Goal: Information Seeking & Learning: Learn about a topic

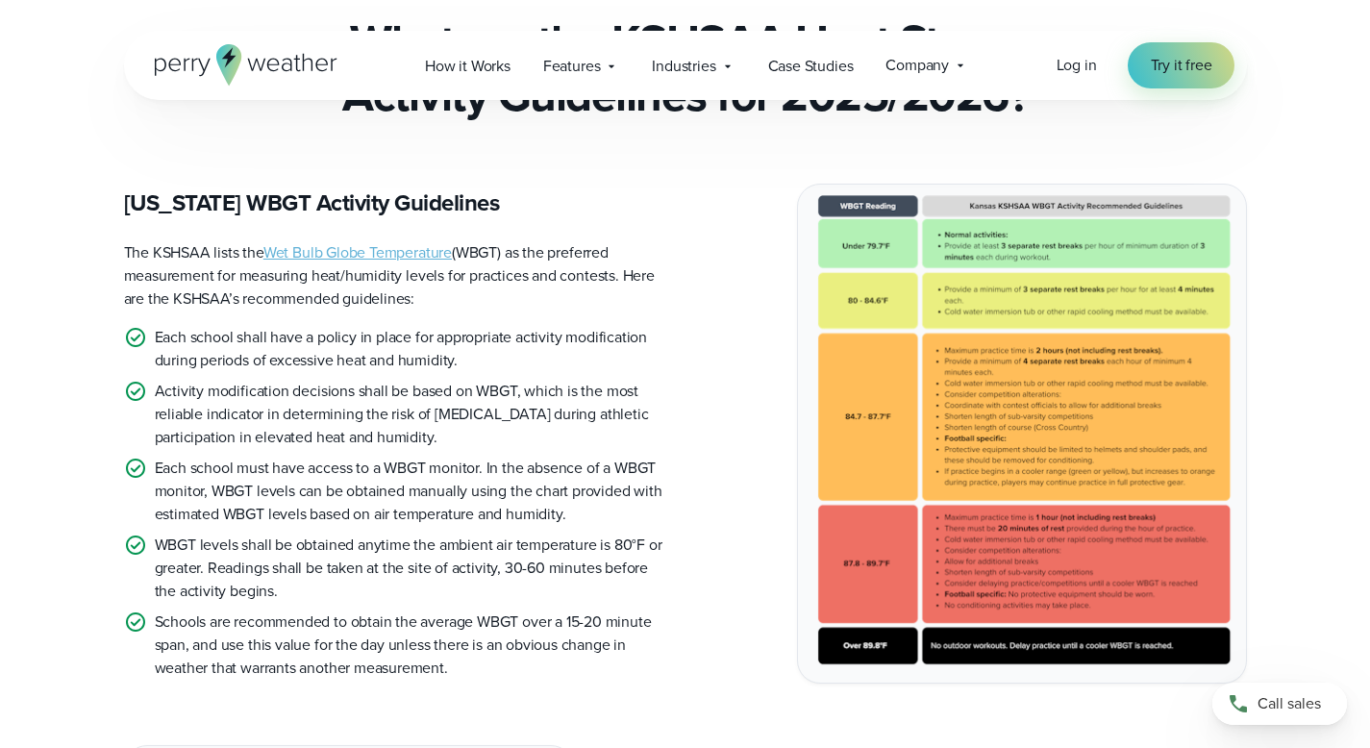
scroll to position [506, 0]
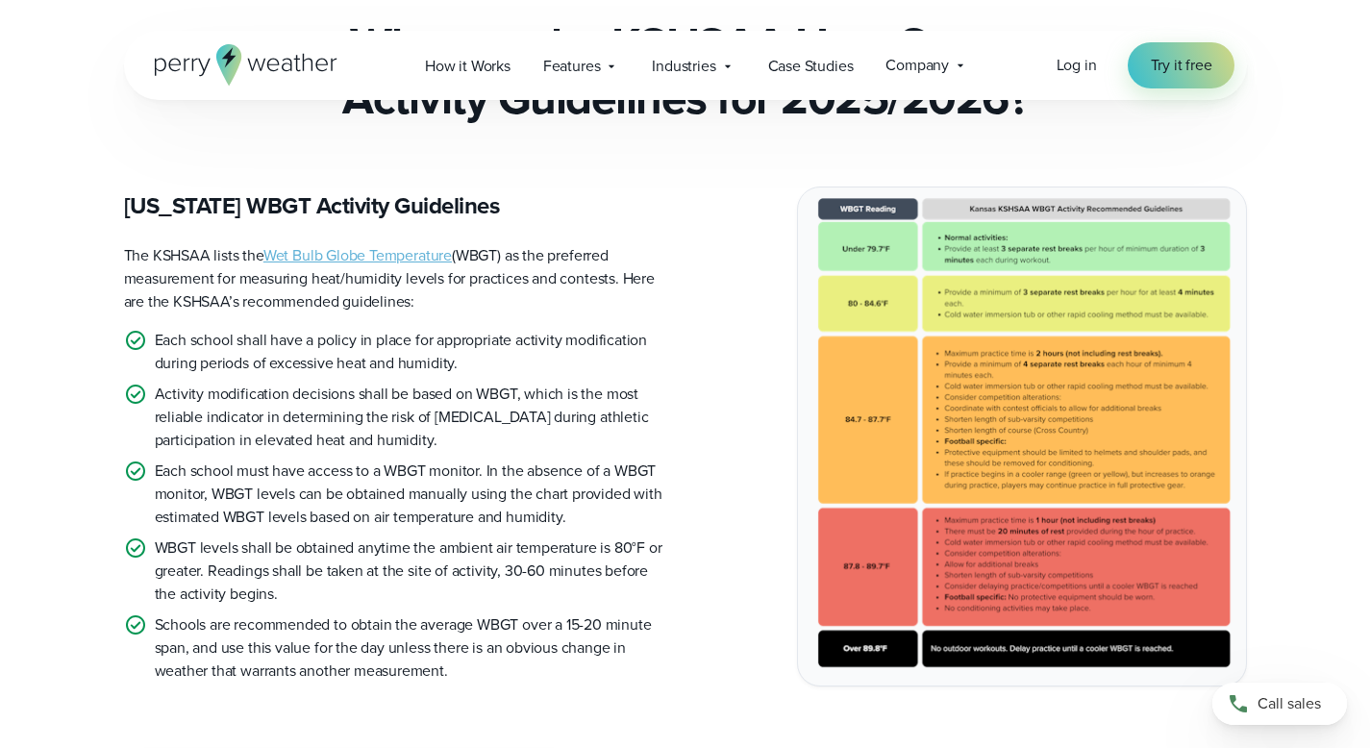
click at [1094, 345] on img at bounding box center [1022, 436] width 448 height 498
click at [1011, 421] on img at bounding box center [1022, 436] width 448 height 498
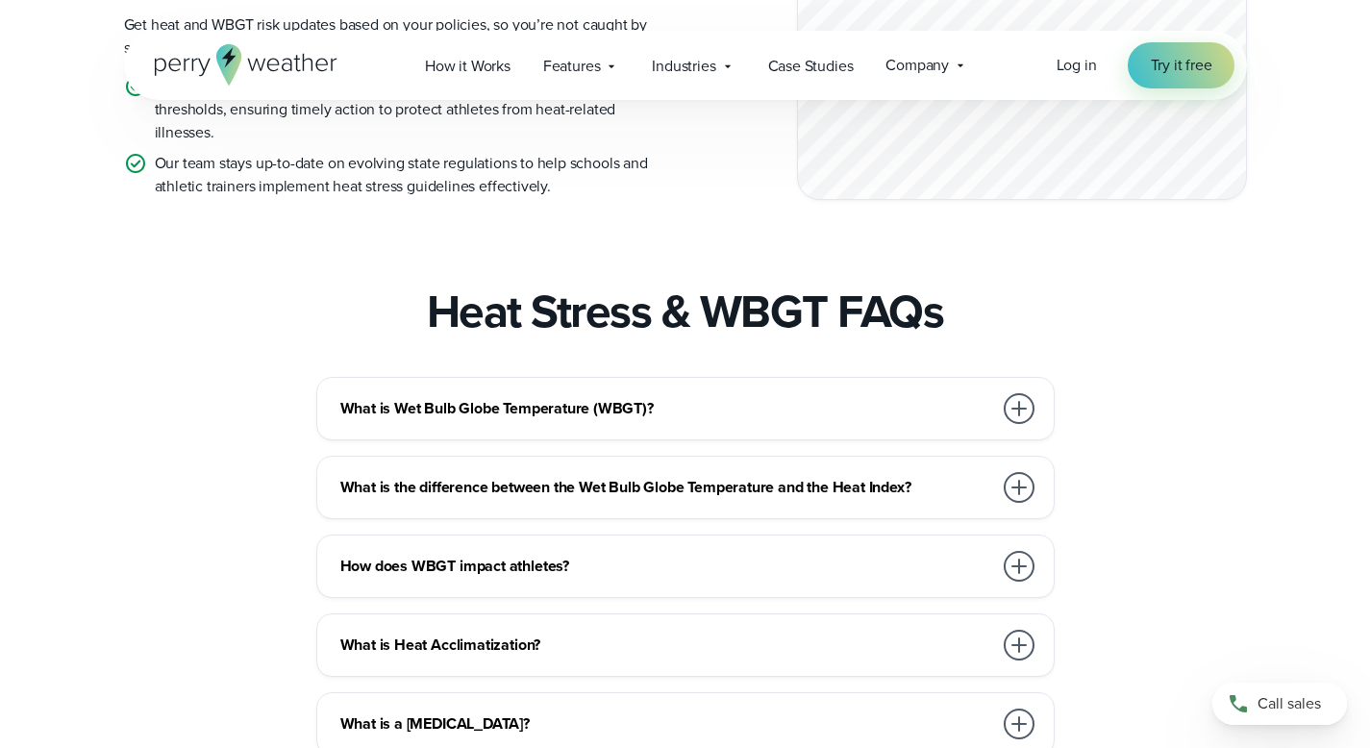
scroll to position [2809, 0]
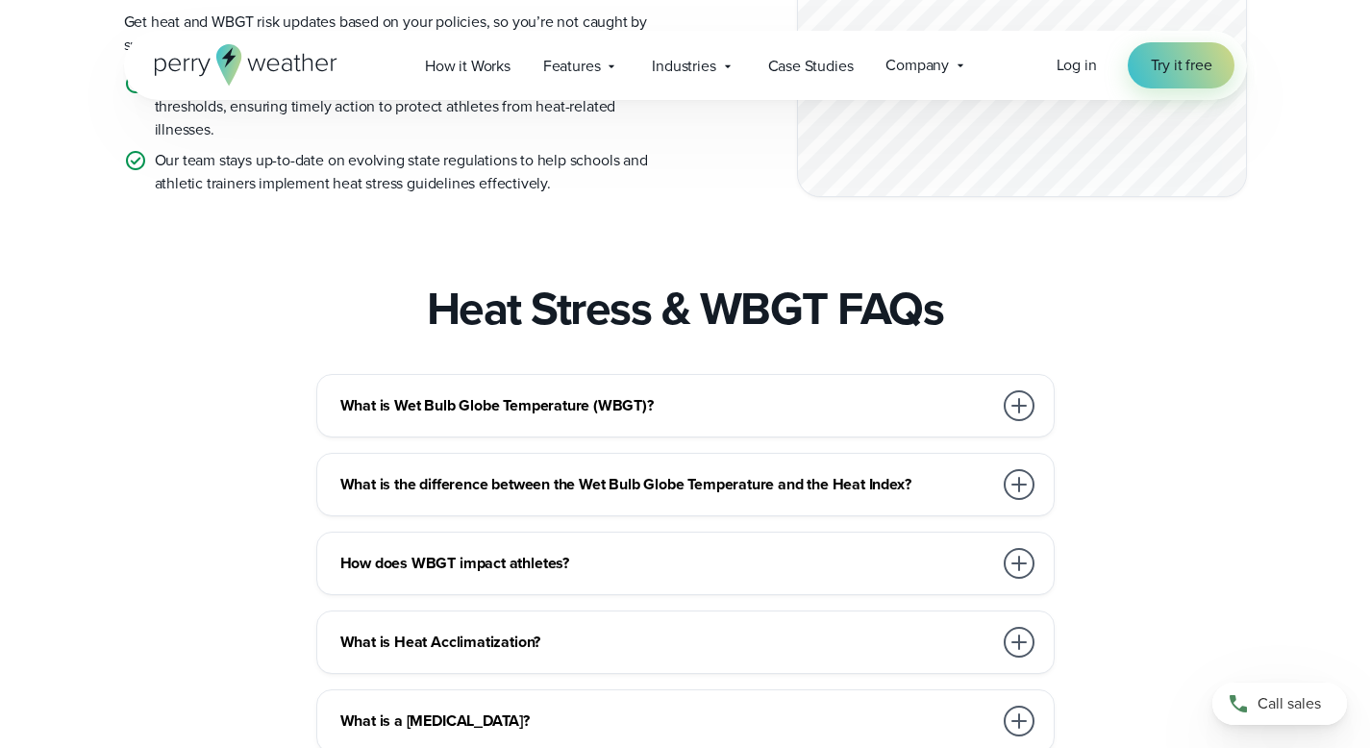
click at [1017, 421] on div at bounding box center [1019, 405] width 31 height 31
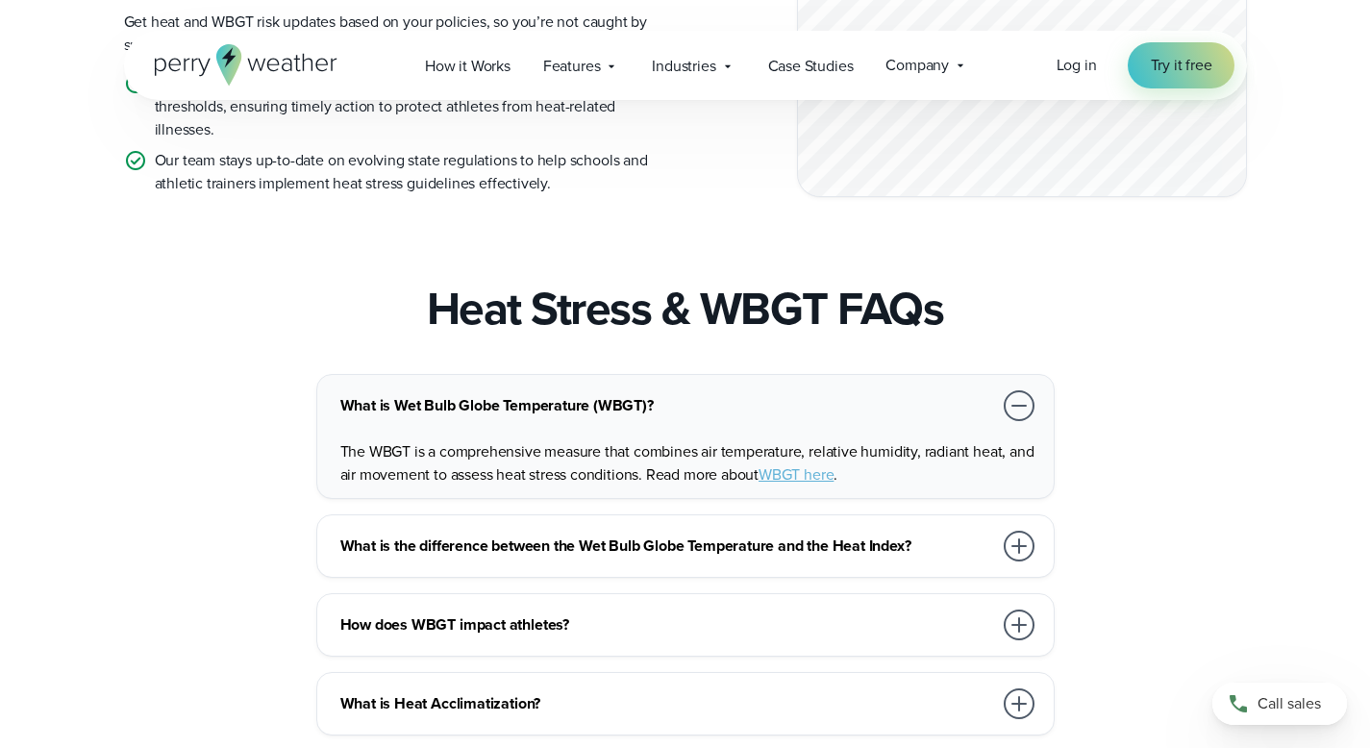
click at [1021, 561] on div at bounding box center [1019, 546] width 31 height 31
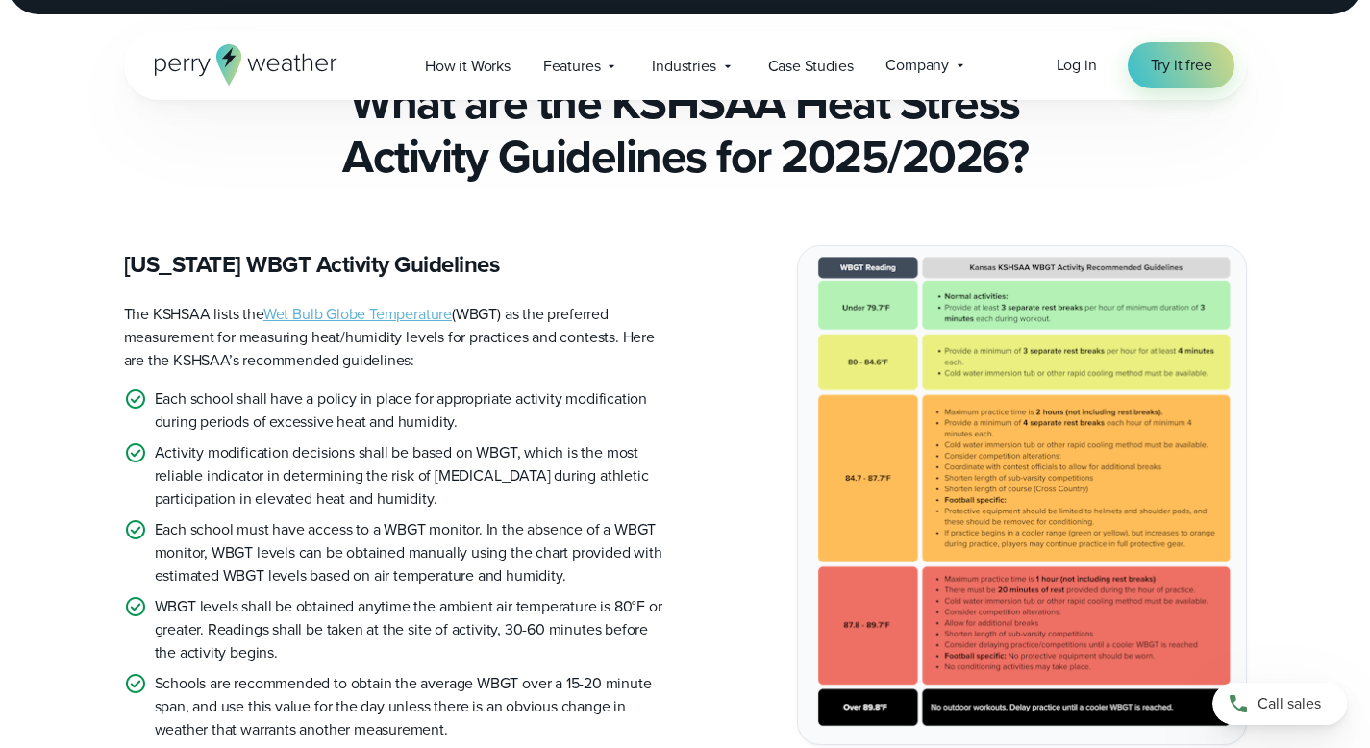
scroll to position [462, 0]
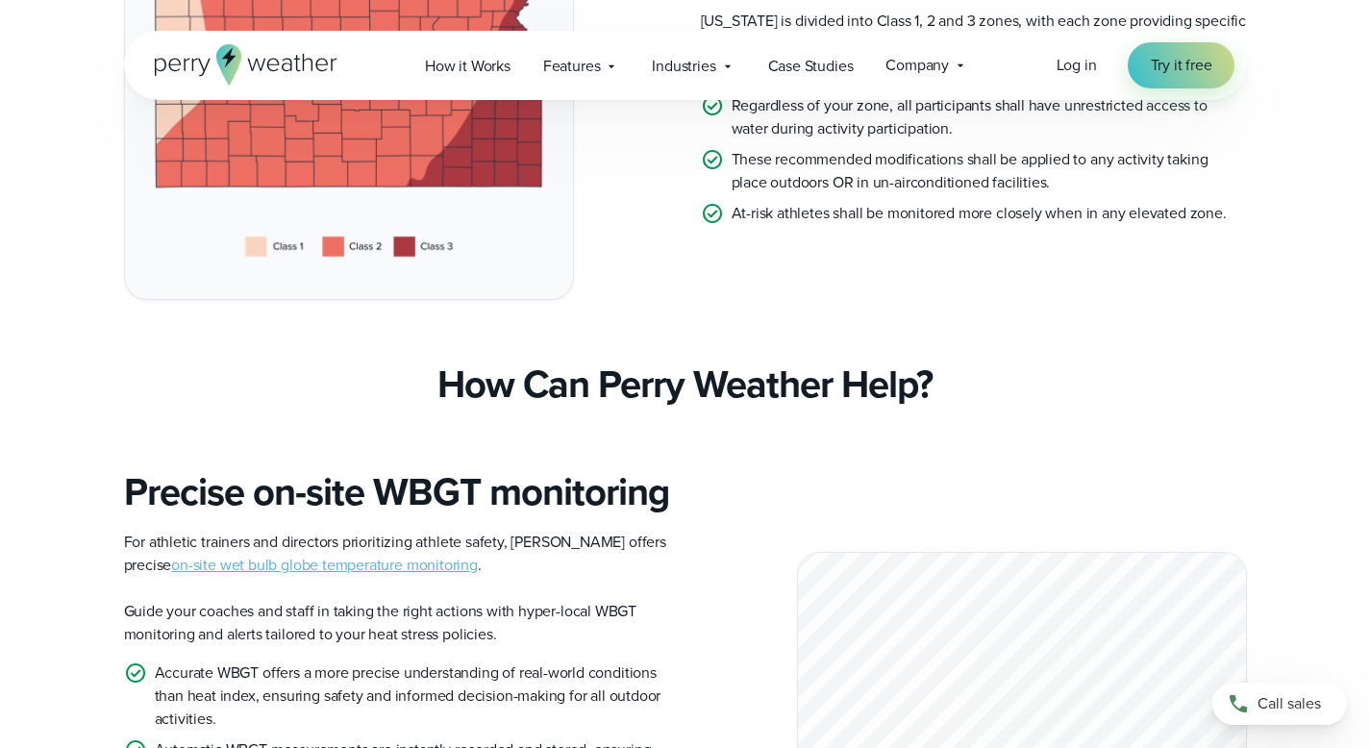
scroll to position [1402, 0]
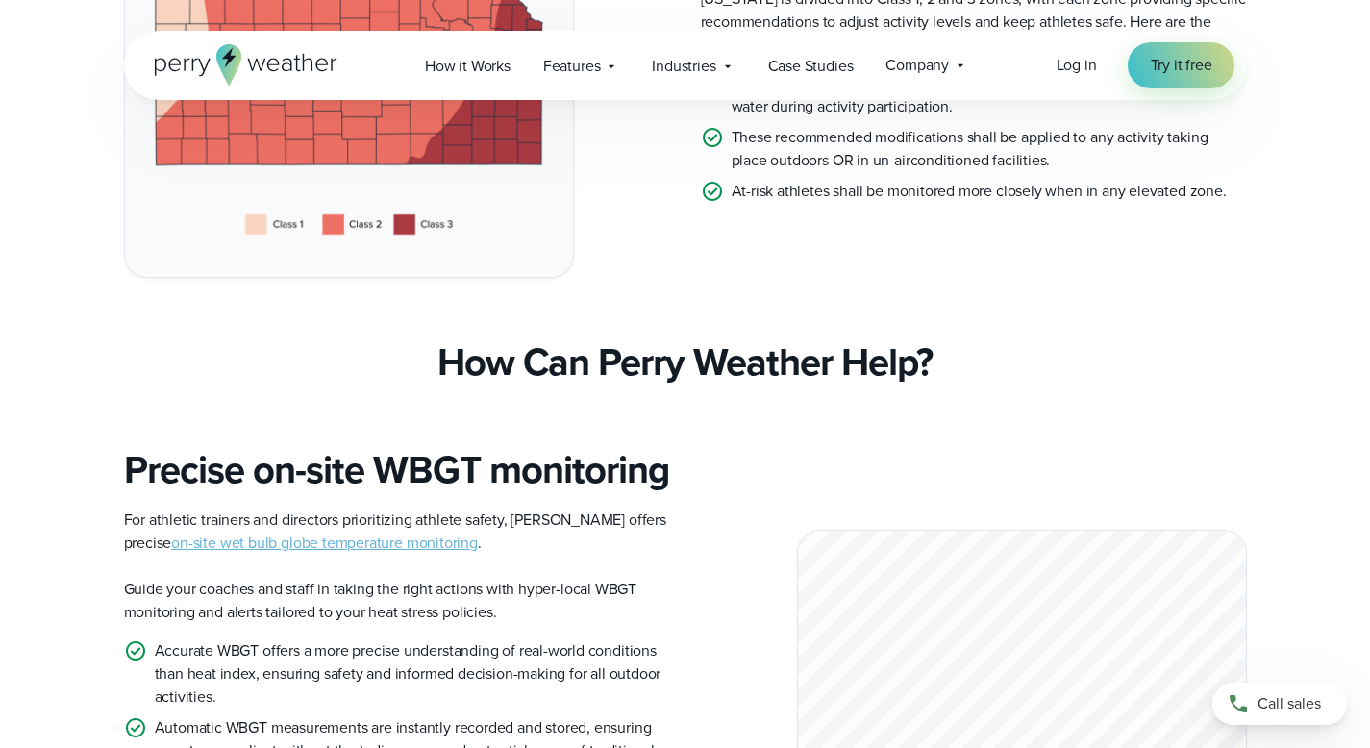
click at [332, 554] on link "on-site wet bulb globe temperature monitoring" at bounding box center [324, 543] width 307 height 22
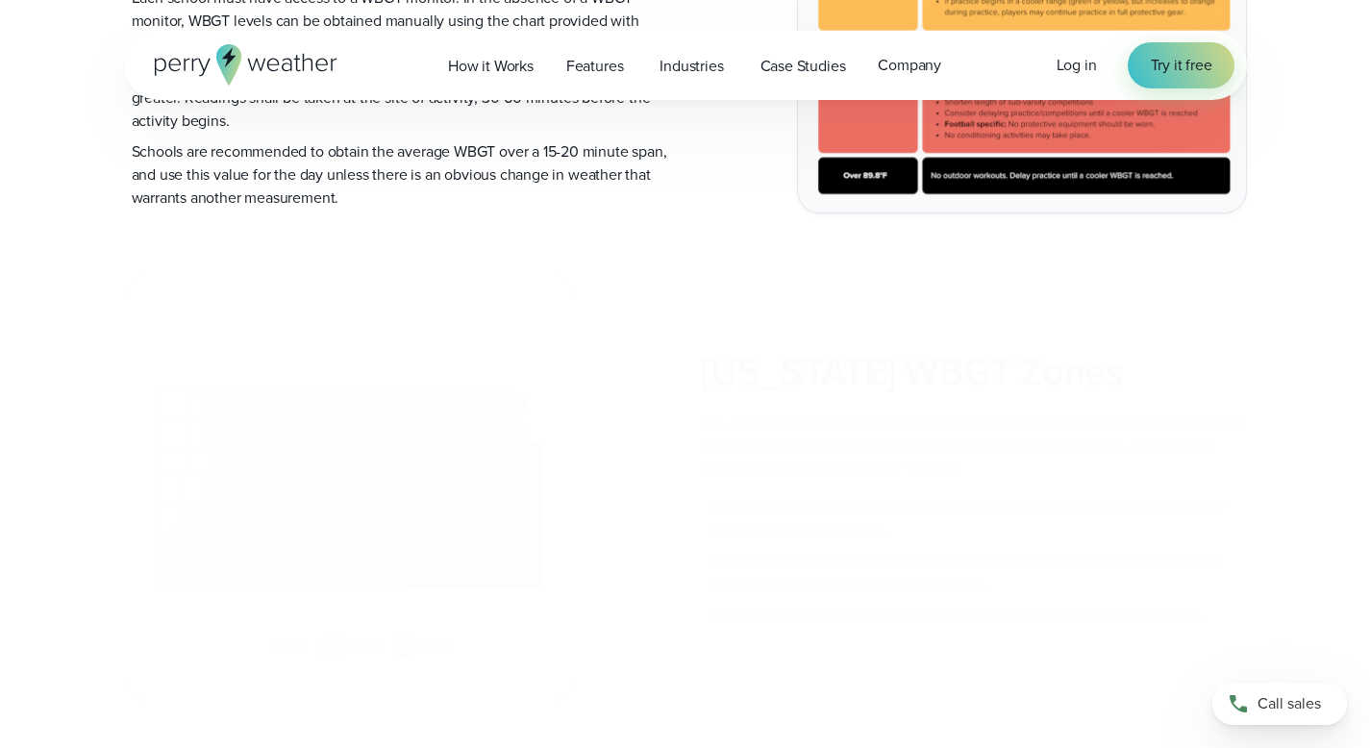
scroll to position [1122, 0]
